Goal: Task Accomplishment & Management: Manage account settings

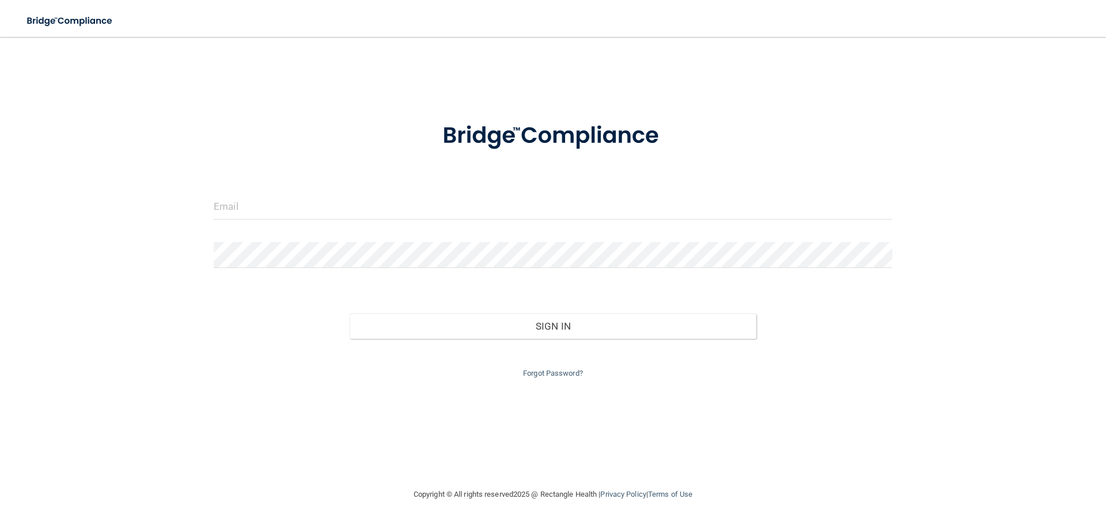
click at [250, 211] on input "email" at bounding box center [553, 207] width 679 height 26
type input "[EMAIL_ADDRESS][DOMAIN_NAME]"
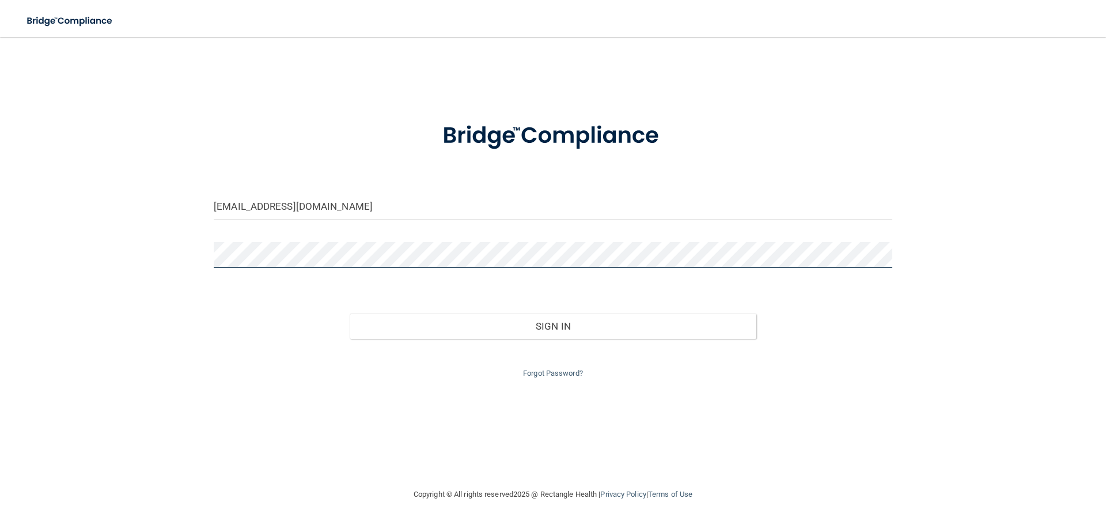
click at [350, 313] on button "Sign In" at bounding box center [553, 325] width 407 height 25
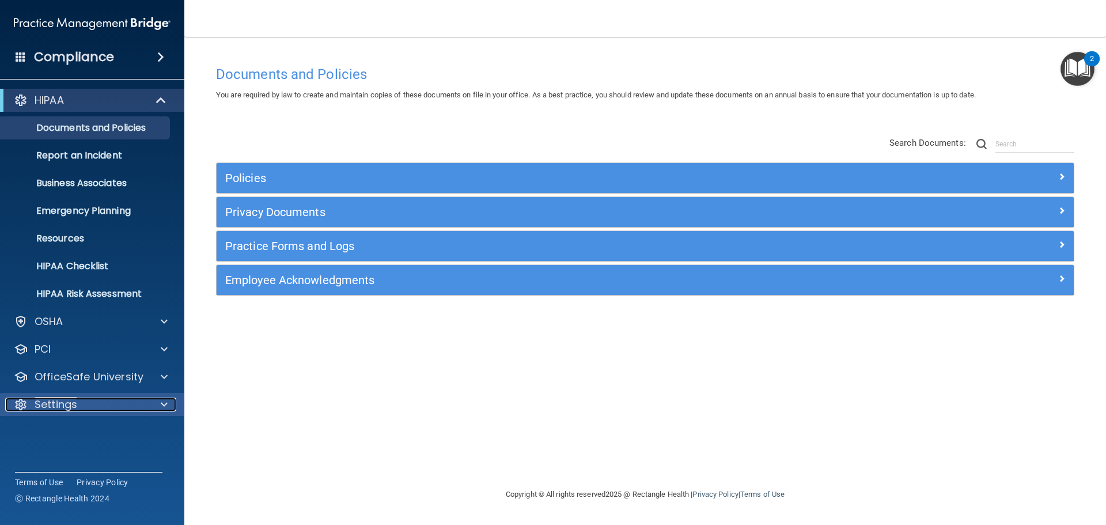
click at [45, 410] on p "Settings" at bounding box center [56, 404] width 43 height 14
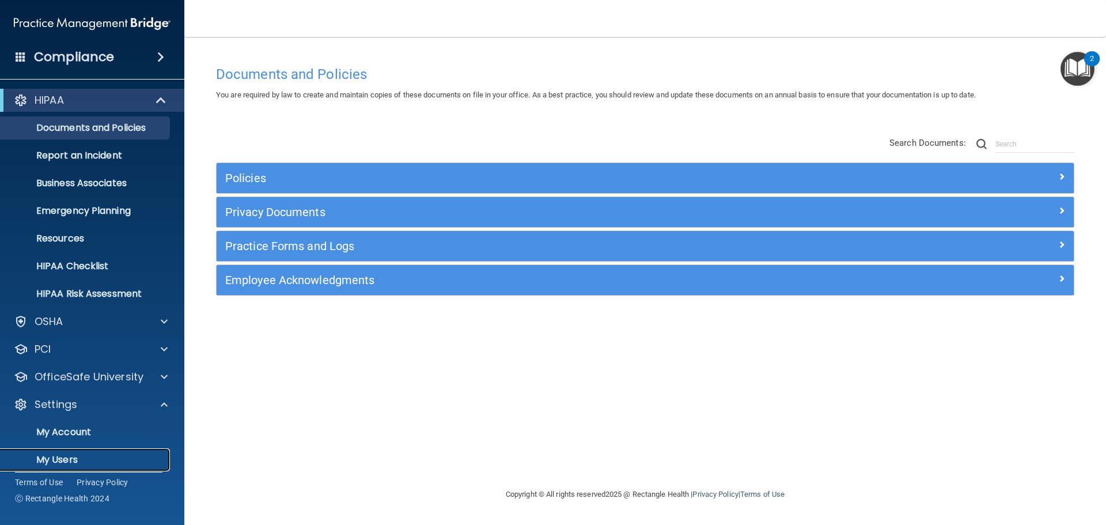
click at [59, 459] on p "My Users" at bounding box center [85, 460] width 157 height 12
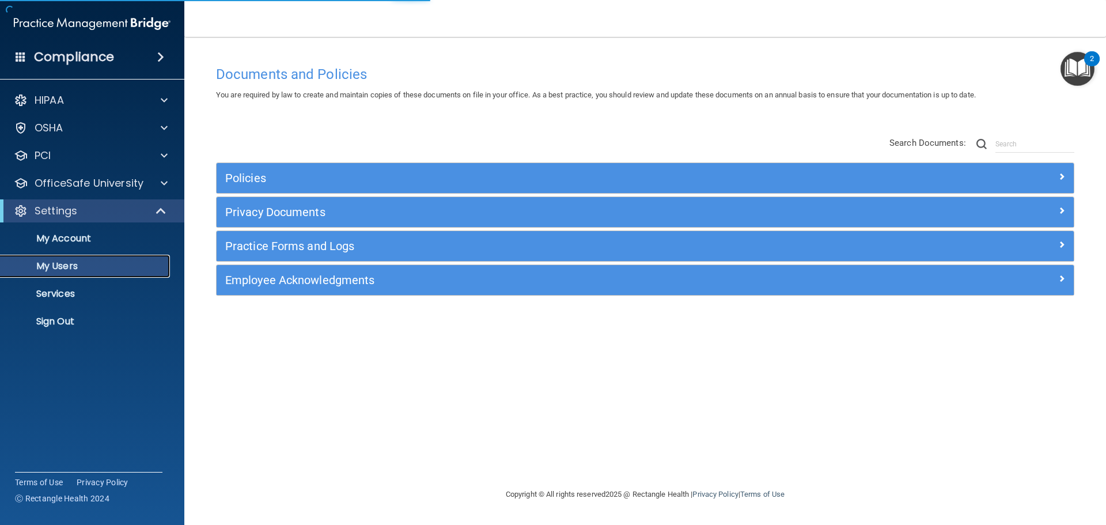
select select "20"
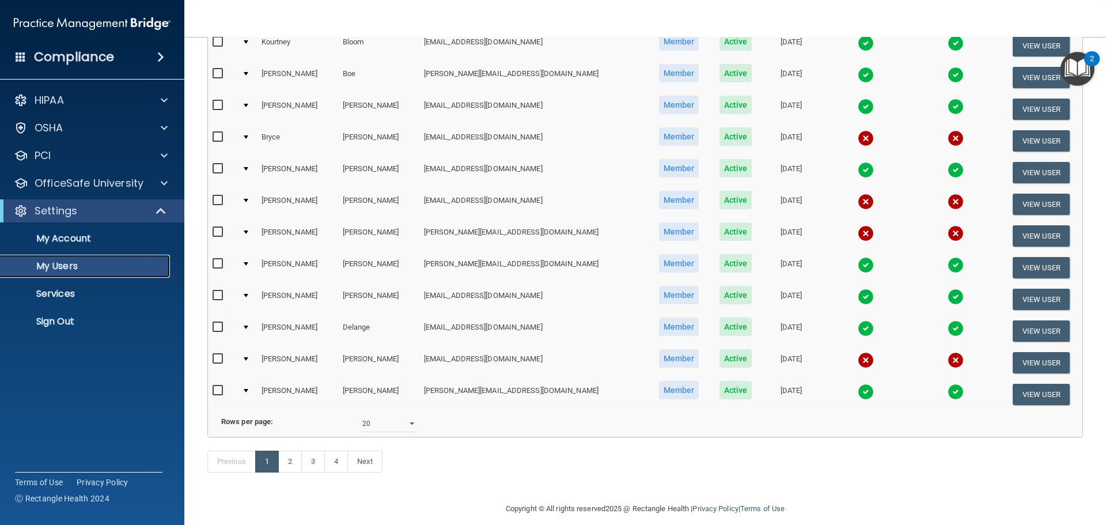
scroll to position [429, 0]
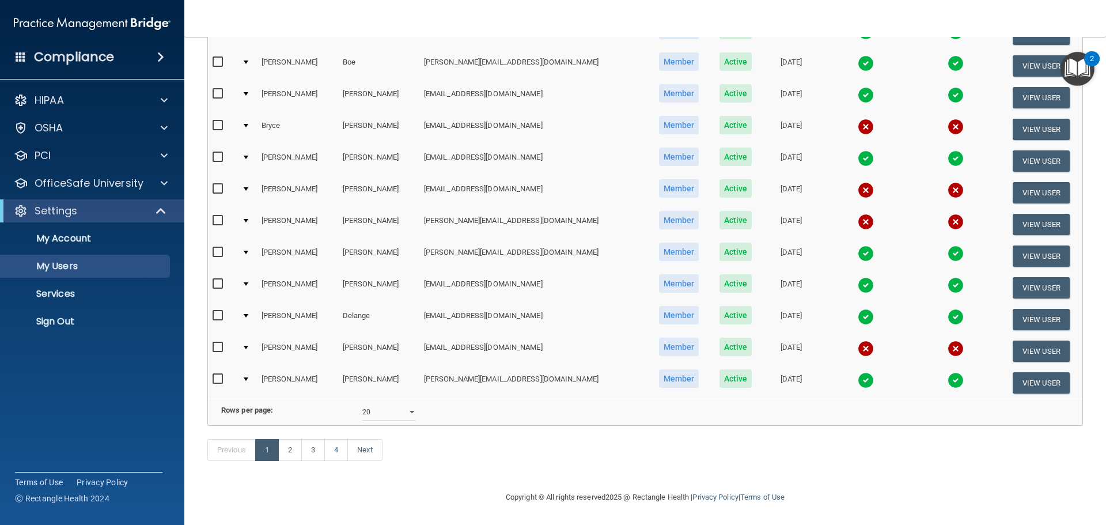
click at [858, 340] on img at bounding box center [866, 348] width 16 height 16
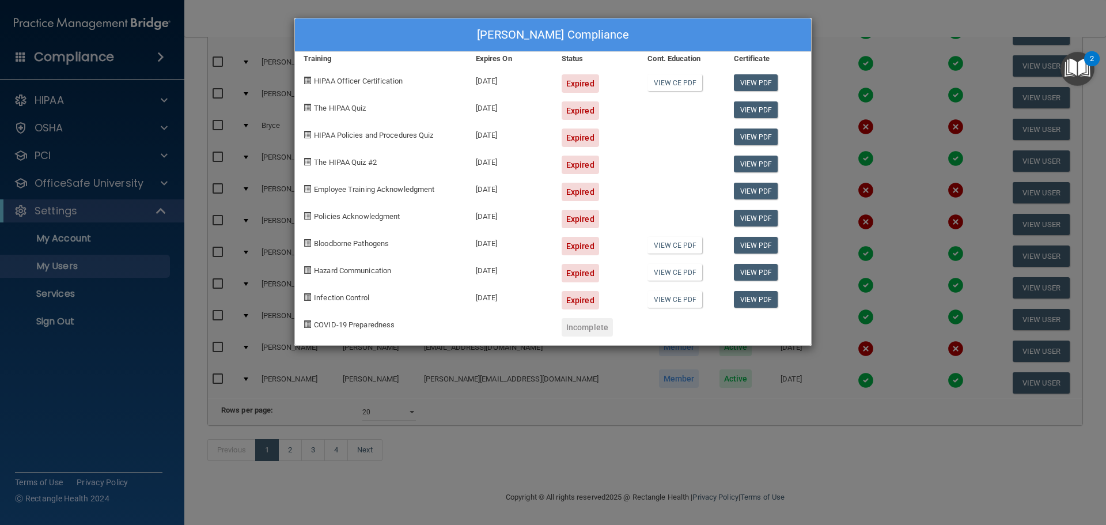
click at [789, 447] on div "[PERSON_NAME] Compliance Training Expires On Status Cont. Education Certificate…" at bounding box center [553, 262] width 1106 height 525
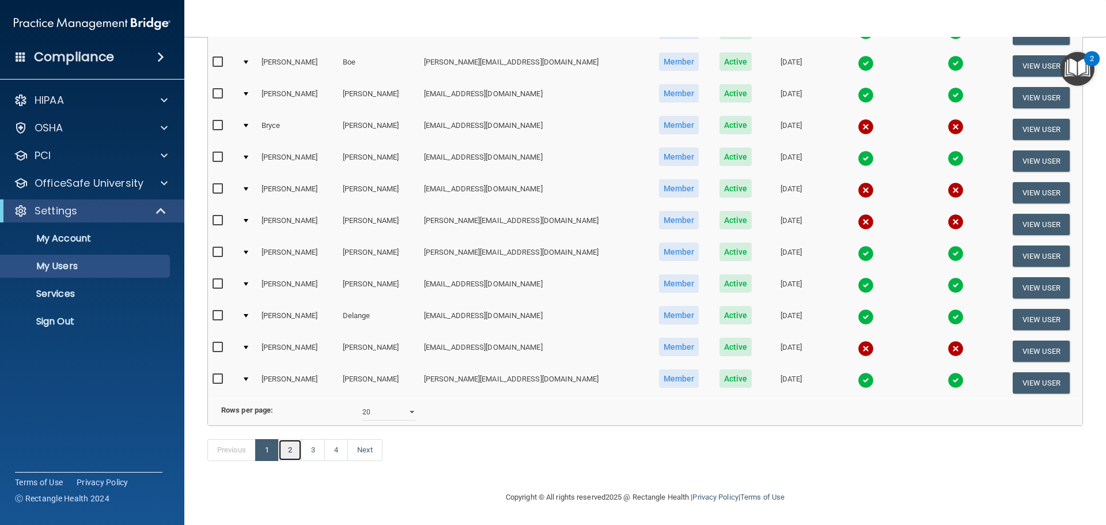
click at [287, 449] on link "2" at bounding box center [290, 450] width 24 height 22
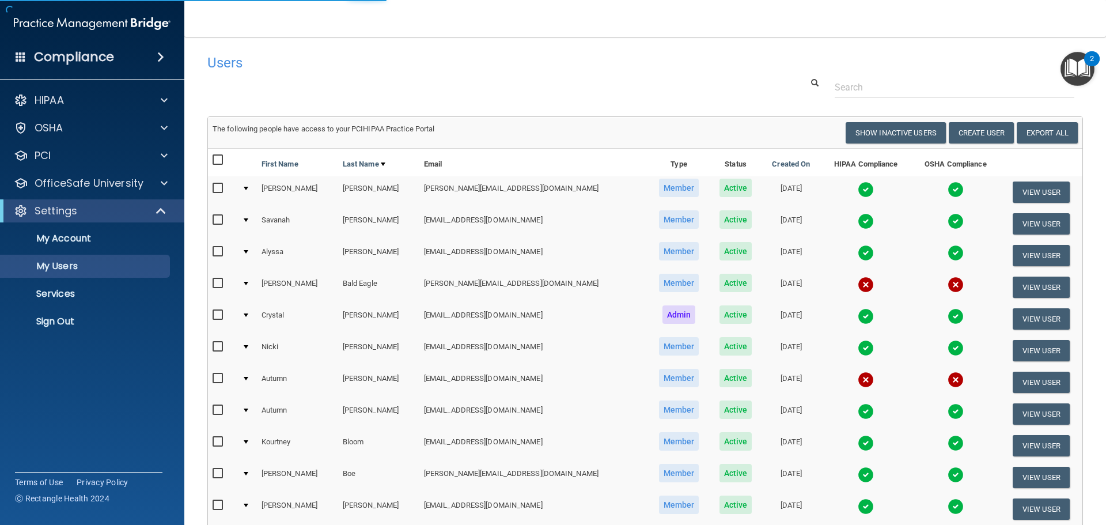
select select "20"
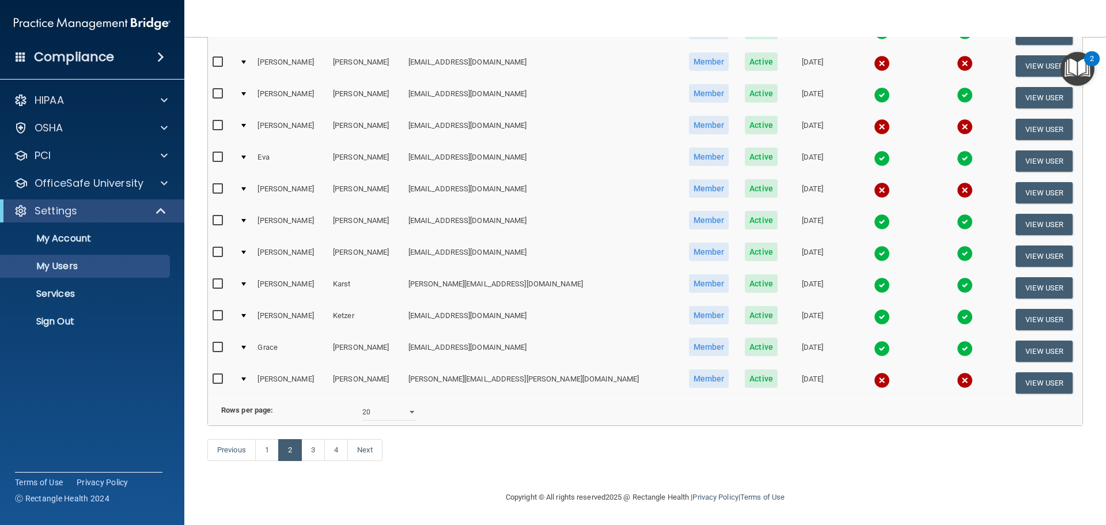
scroll to position [429, 0]
click at [312, 448] on link "3" at bounding box center [313, 450] width 24 height 22
select select "20"
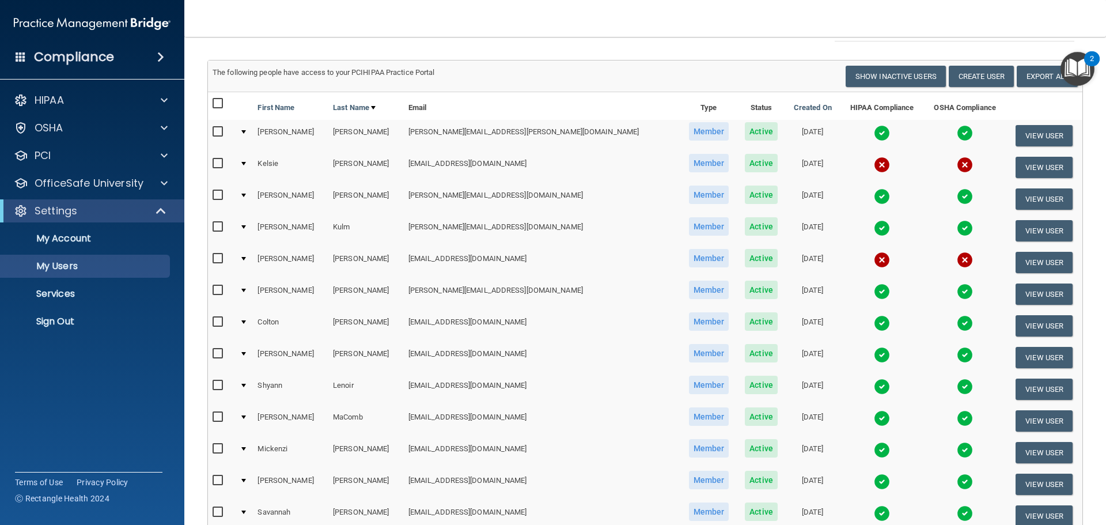
scroll to position [58, 0]
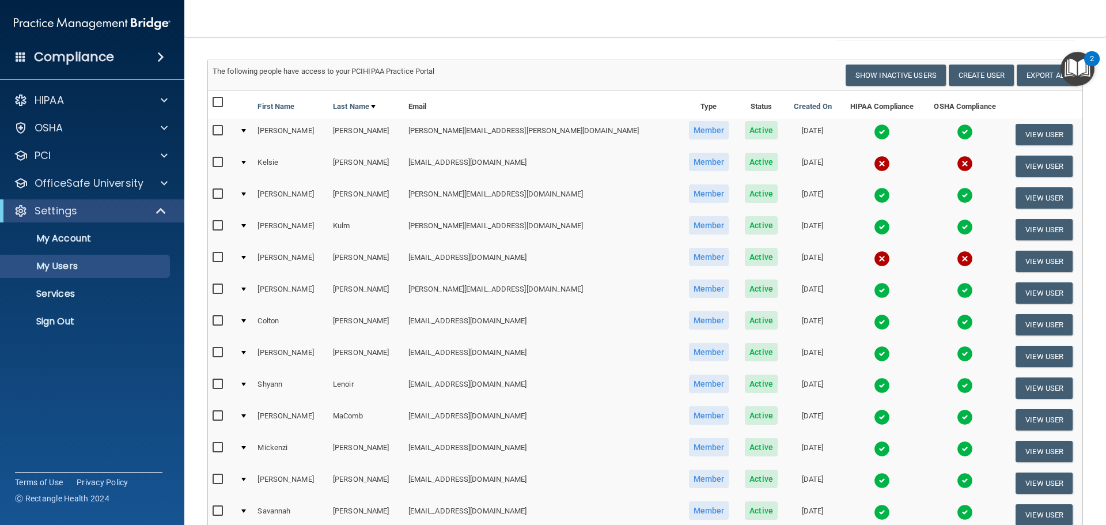
click at [874, 257] on img at bounding box center [882, 259] width 16 height 16
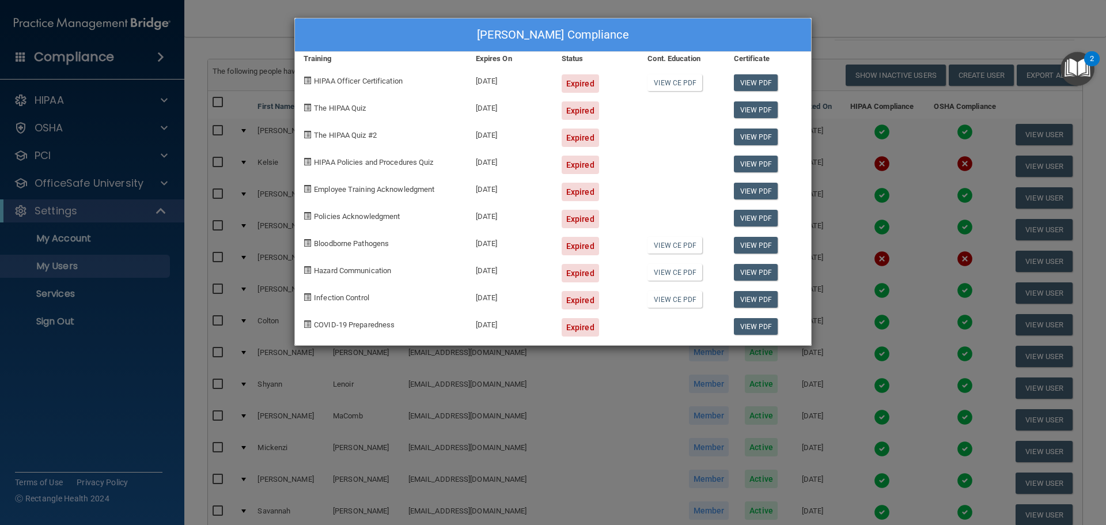
click at [546, 396] on div "[PERSON_NAME] Compliance Training Expires On Status Cont. Education Certificate…" at bounding box center [553, 262] width 1106 height 525
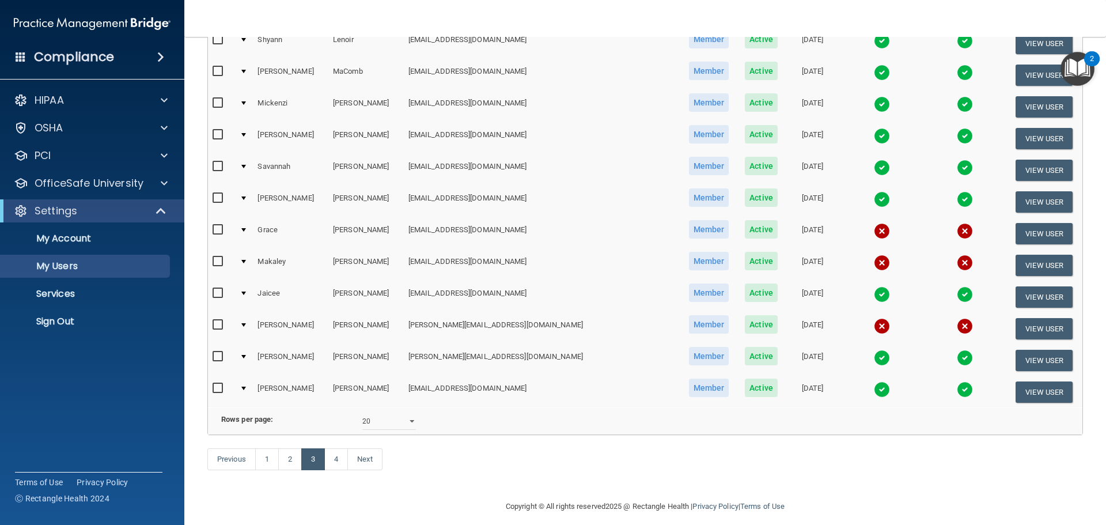
scroll to position [403, 0]
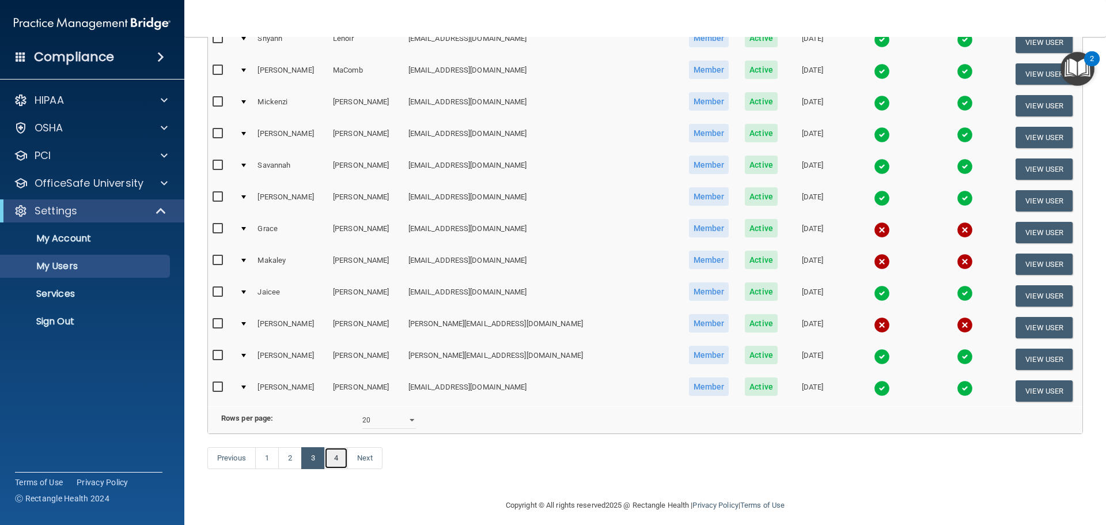
click at [338, 469] on link "4" at bounding box center [336, 458] width 24 height 22
select select "20"
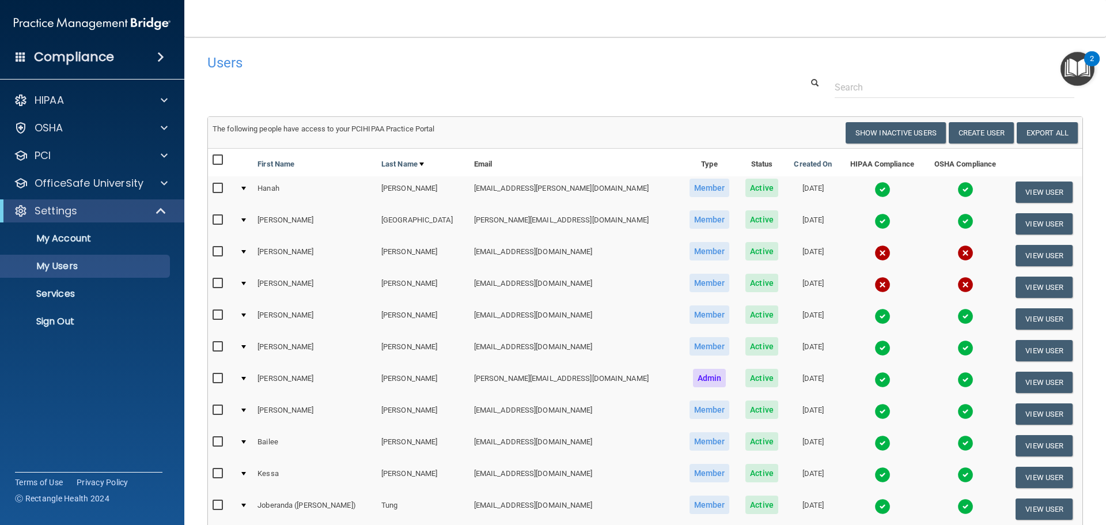
click at [874, 252] on img at bounding box center [882, 253] width 16 height 16
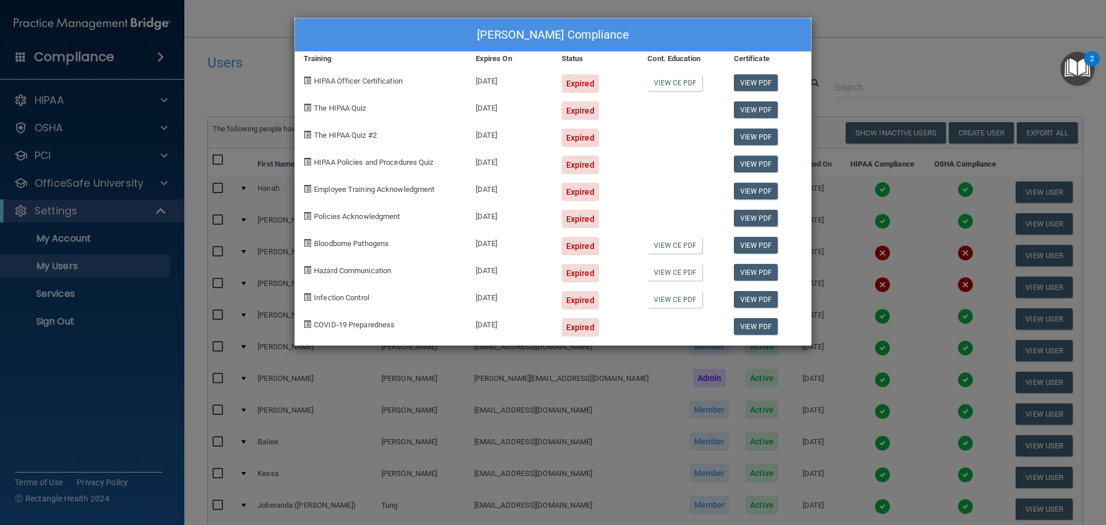
click at [946, 65] on div "[PERSON_NAME] Compliance Training Expires On Status Cont. Education Certificate…" at bounding box center [553, 262] width 1106 height 525
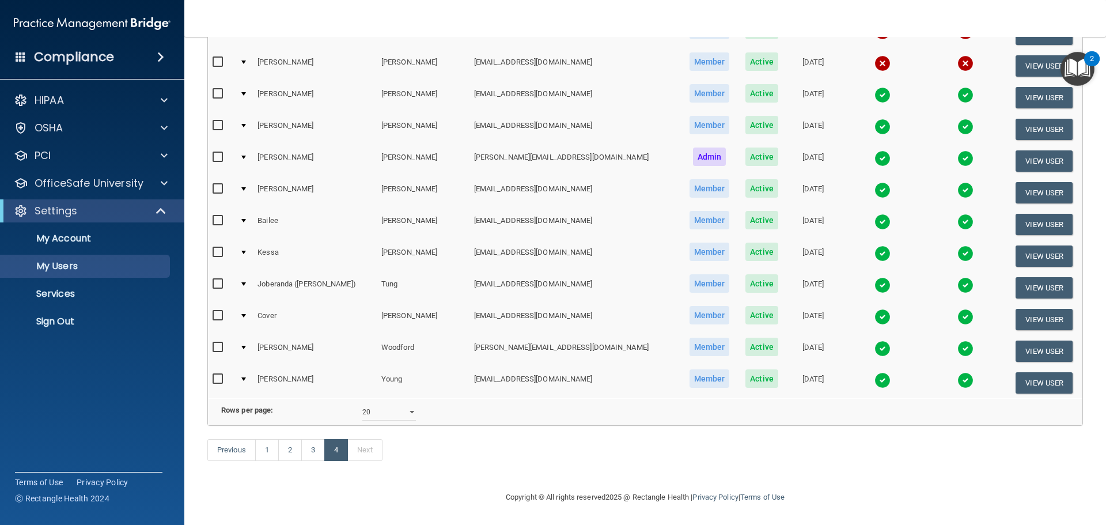
scroll to position [238, 0]
